Goal: Information Seeking & Learning: Learn about a topic

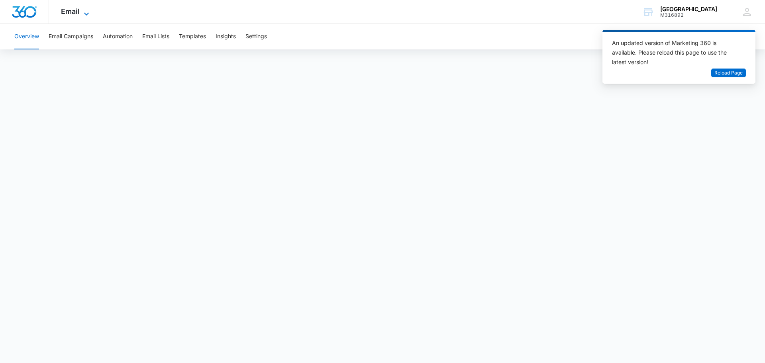
click at [77, 14] on span "Email" at bounding box center [70, 11] width 19 height 8
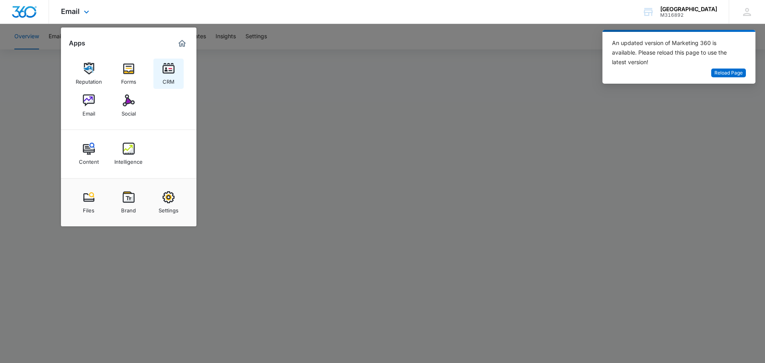
click at [163, 77] on div "CRM" at bounding box center [169, 80] width 12 height 10
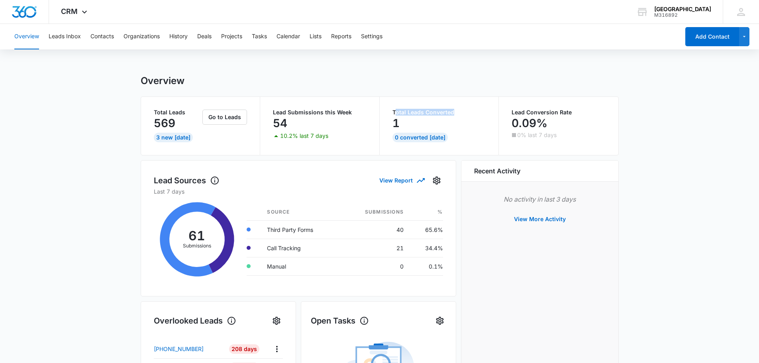
drag, startPoint x: 395, startPoint y: 111, endPoint x: 455, endPoint y: 112, distance: 60.2
click at [455, 112] on p "Total Leads Converted" at bounding box center [440, 113] width 94 height 6
click at [474, 126] on div "1" at bounding box center [440, 123] width 94 height 16
drag, startPoint x: 510, startPoint y: 112, endPoint x: 587, endPoint y: 111, distance: 77.3
click at [586, 111] on div "Lead Conversion Rate 0.09% 0% last 7 days" at bounding box center [559, 126] width 120 height 58
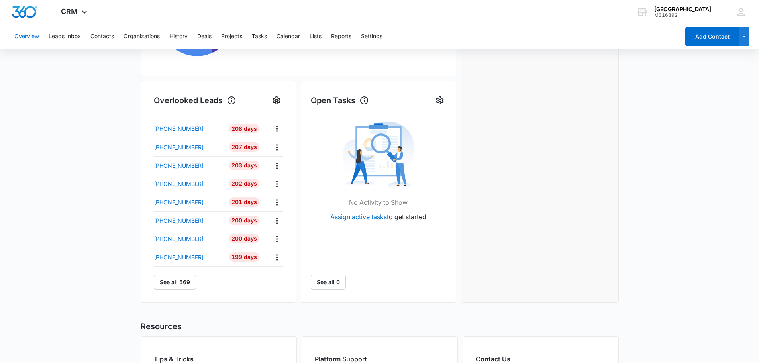
scroll to position [85, 0]
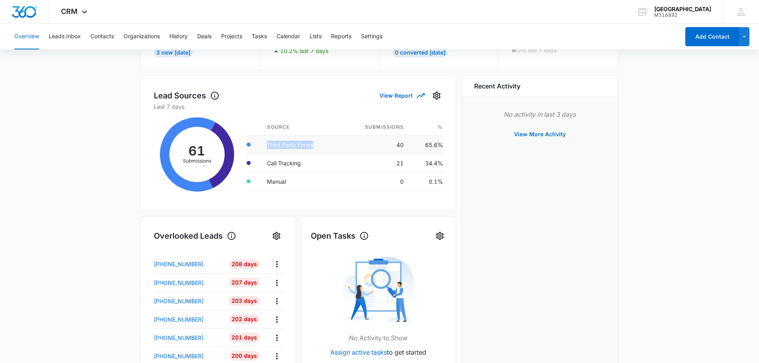
drag, startPoint x: 266, startPoint y: 143, endPoint x: 314, endPoint y: 146, distance: 47.9
click at [314, 146] on td "Third Party Forms" at bounding box center [301, 145] width 80 height 18
drag, startPoint x: 269, startPoint y: 162, endPoint x: 306, endPoint y: 162, distance: 37.5
click at [306, 162] on td "Call Tracking" at bounding box center [301, 163] width 80 height 18
click at [283, 167] on td "Call Tracking" at bounding box center [301, 163] width 80 height 18
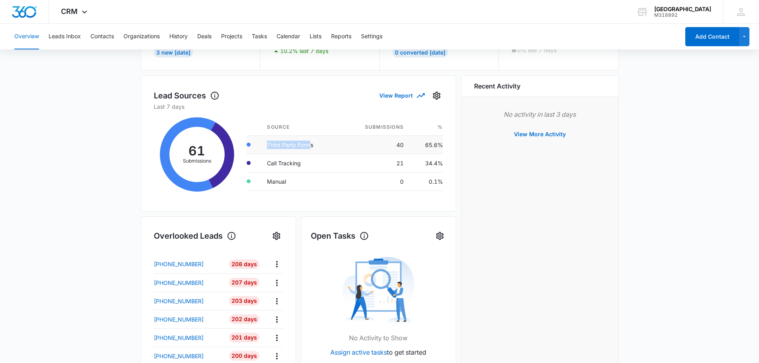
drag, startPoint x: 309, startPoint y: 148, endPoint x: 265, endPoint y: 151, distance: 44.0
click at [265, 151] on td "Third Party Forms" at bounding box center [301, 145] width 80 height 18
click at [401, 95] on button "View Report" at bounding box center [401, 95] width 45 height 14
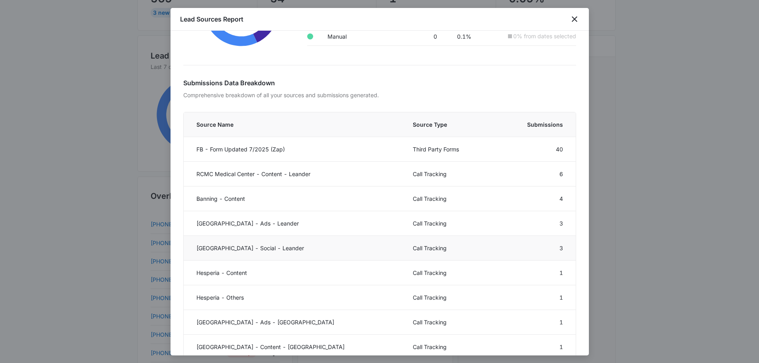
scroll to position [120, 0]
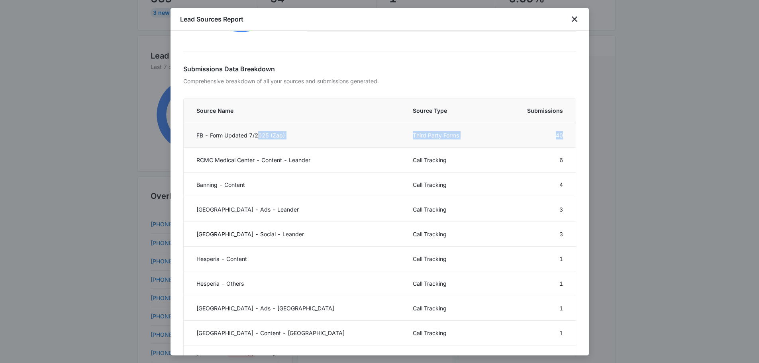
drag, startPoint x: 262, startPoint y: 137, endPoint x: 561, endPoint y: 143, distance: 299.0
click at [561, 143] on tr "FB - Form Updated 7/2025 (Zap) Third Party Forms 40" at bounding box center [380, 135] width 392 height 25
click at [449, 77] on p "Comprehensive breakdown of all your sources and submissions generated." at bounding box center [379, 81] width 393 height 8
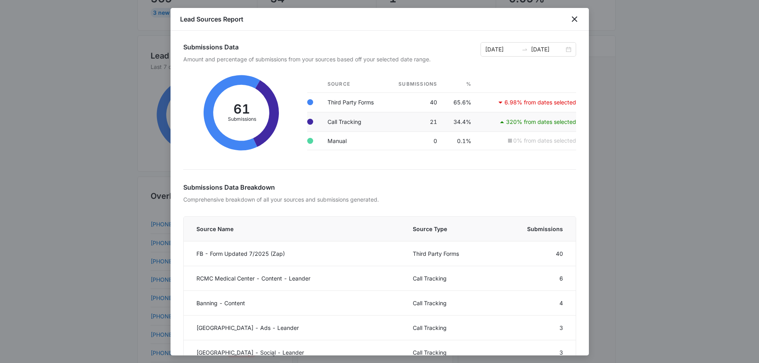
scroll to position [0, 0]
click at [588, 14] on div "Lead Sources Report" at bounding box center [380, 19] width 419 height 23
click at [582, 18] on div "Lead Sources Report" at bounding box center [380, 19] width 419 height 23
click at [578, 19] on icon "close" at bounding box center [575, 19] width 10 height 10
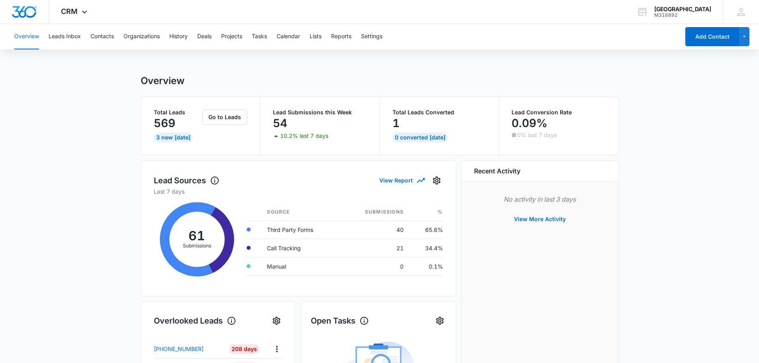
click at [83, 40] on div "Overview Leads Inbox Contacts Organizations History Deals Projects Tasks Calend…" at bounding box center [345, 37] width 670 height 26
click at [77, 39] on button "Leads Inbox" at bounding box center [65, 37] width 32 height 26
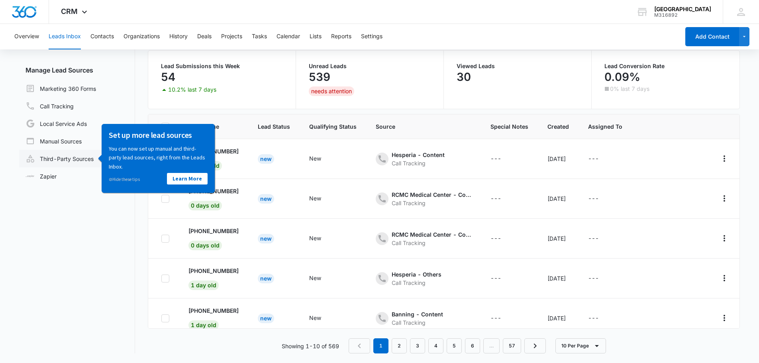
click at [75, 162] on link "Third-Party Sources" at bounding box center [60, 159] width 68 height 10
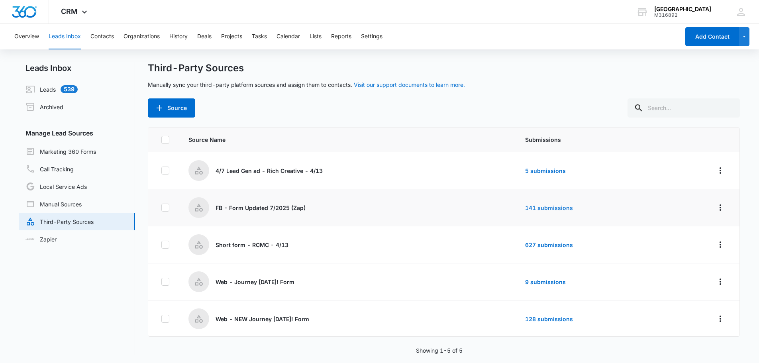
scroll to position [1, 0]
click at [545, 242] on link "627 submissions" at bounding box center [549, 244] width 48 height 7
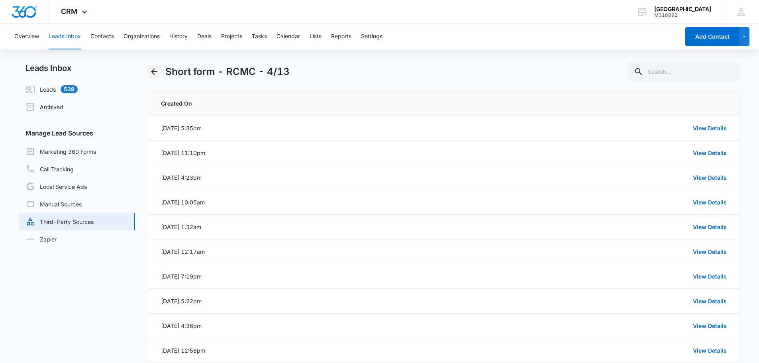
click at [156, 73] on icon "Back" at bounding box center [154, 72] width 10 height 10
